Goal: Use online tool/utility: Utilize a website feature to perform a specific function

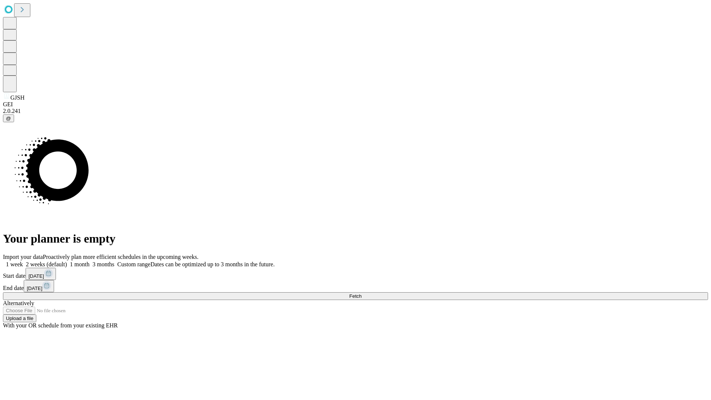
click at [362, 293] on span "Fetch" at bounding box center [355, 296] width 12 height 6
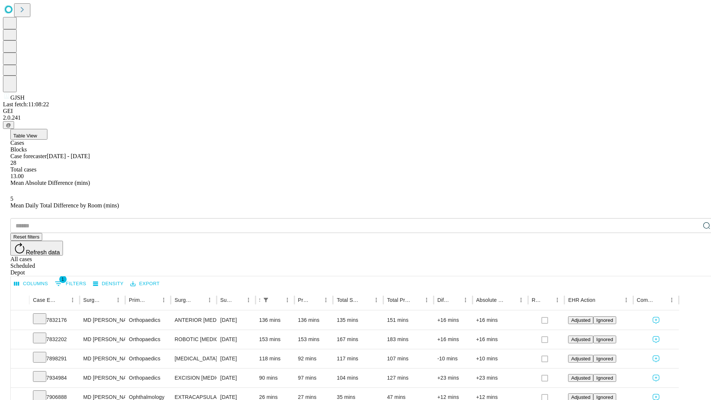
click at [692, 269] on div "Depot" at bounding box center [362, 272] width 705 height 7
